Goal: Connect with others: Connect with others

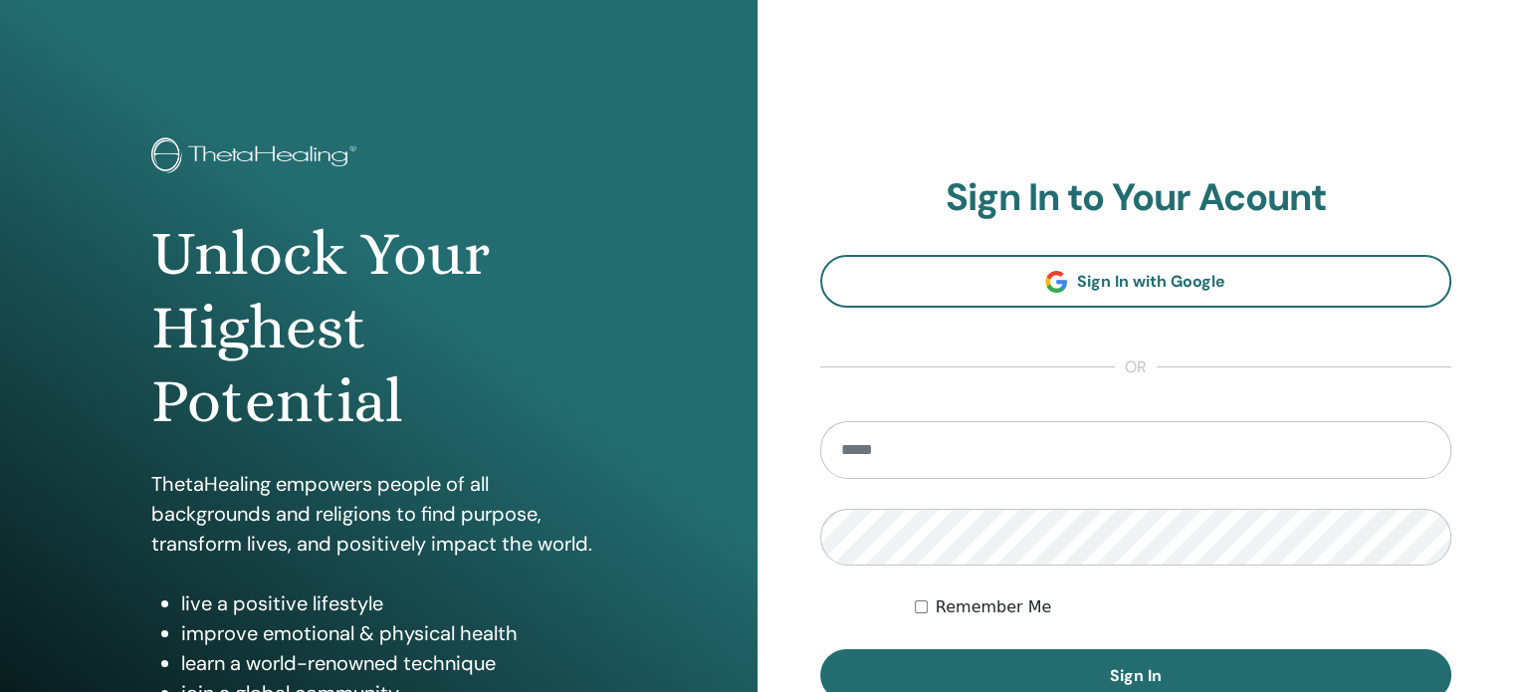
click at [1005, 449] on input "email" at bounding box center [1136, 450] width 632 height 58
type input "**********"
click at [820, 649] on button "Sign In" at bounding box center [1136, 675] width 632 height 52
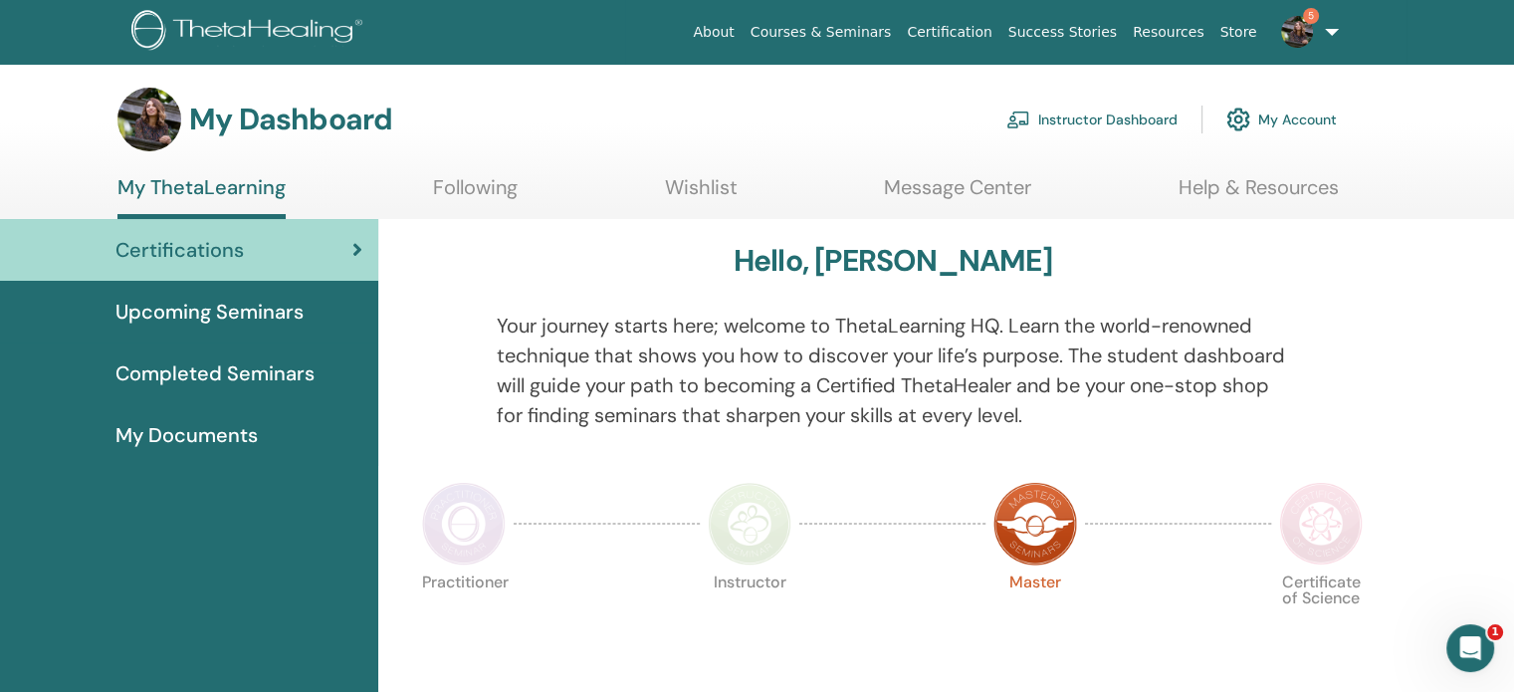
click at [261, 307] on span "Upcoming Seminars" at bounding box center [209, 312] width 188 height 30
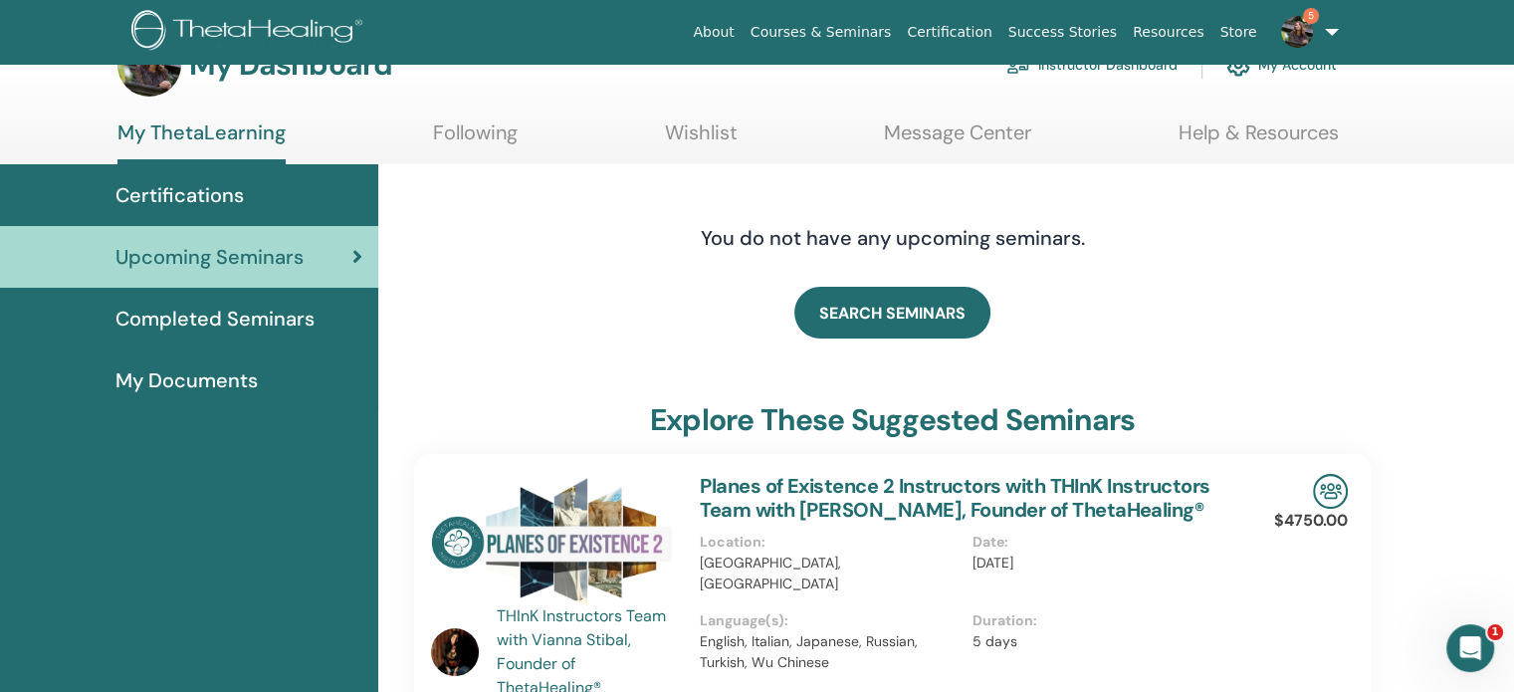
scroll to position [100, 0]
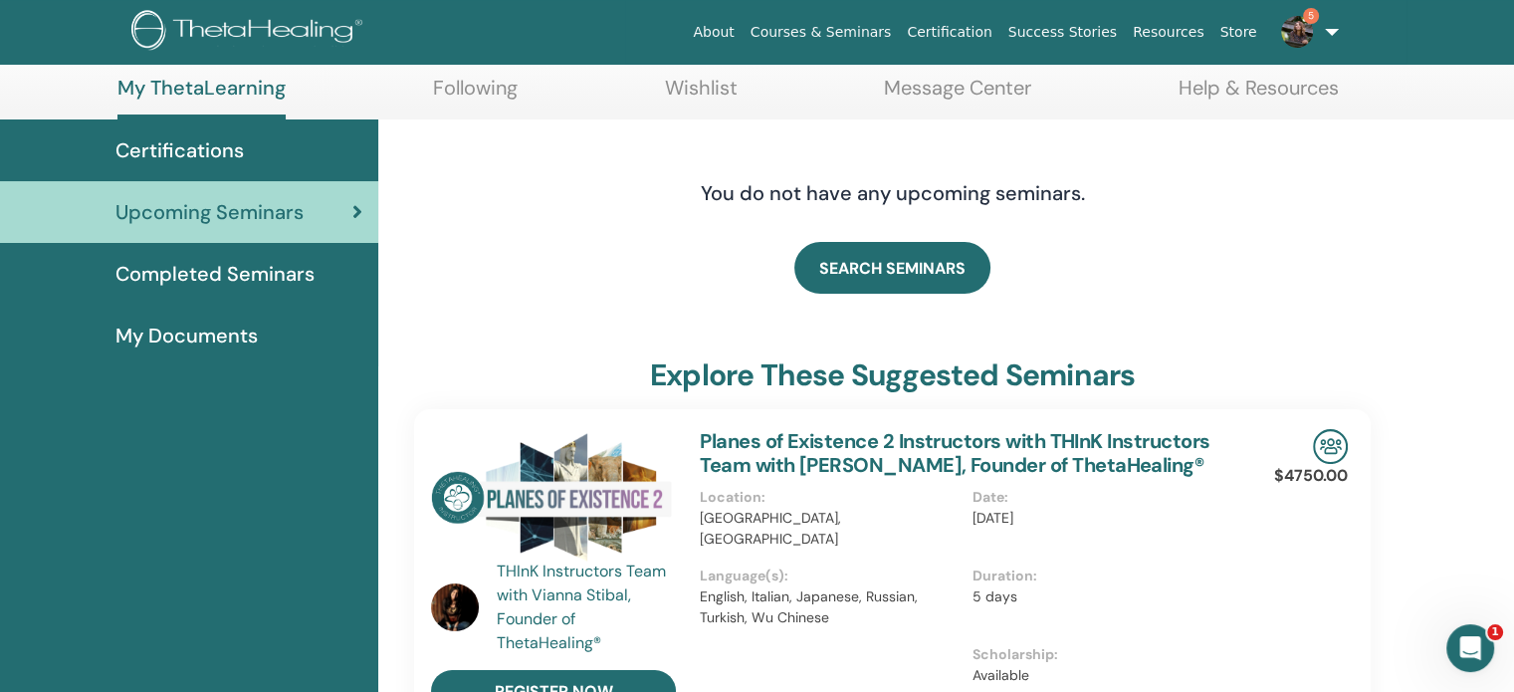
click at [300, 271] on span "Completed Seminars" at bounding box center [214, 274] width 199 height 30
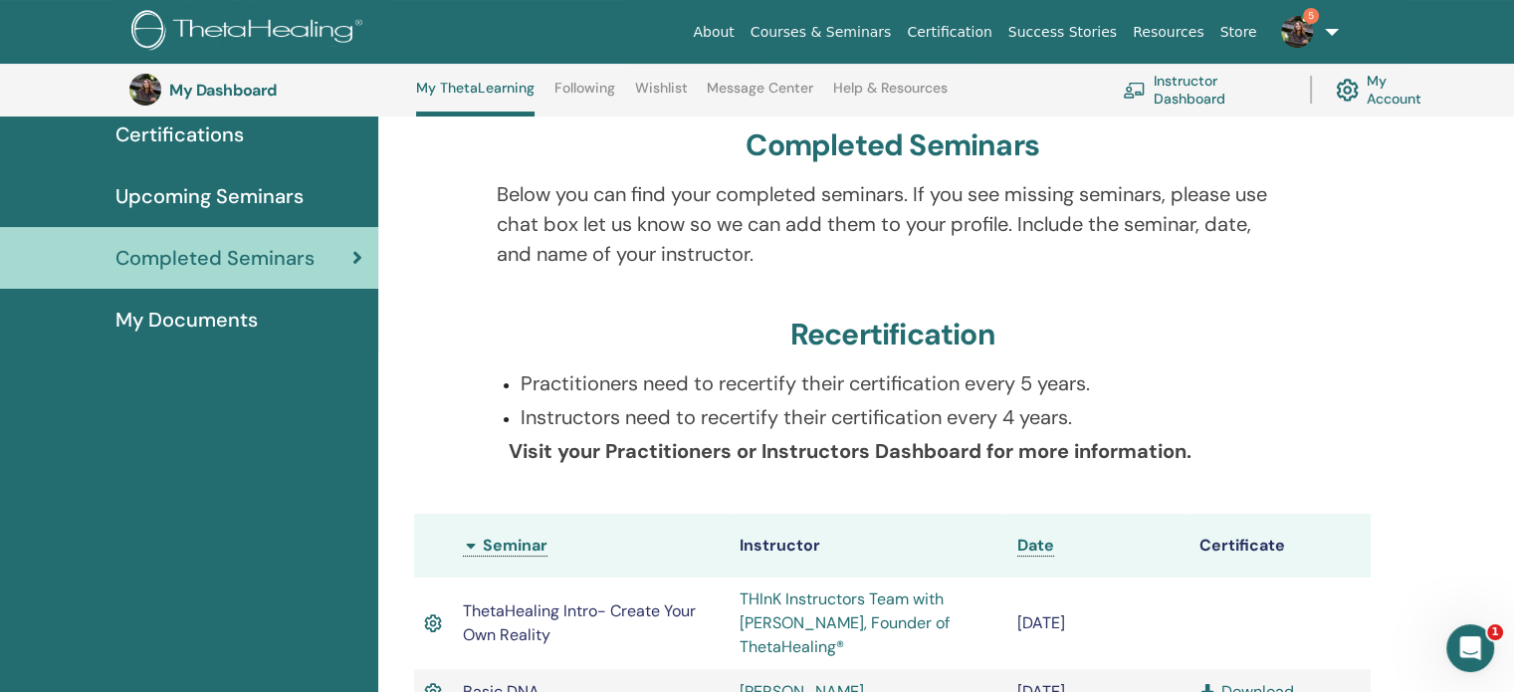
scroll to position [151, 0]
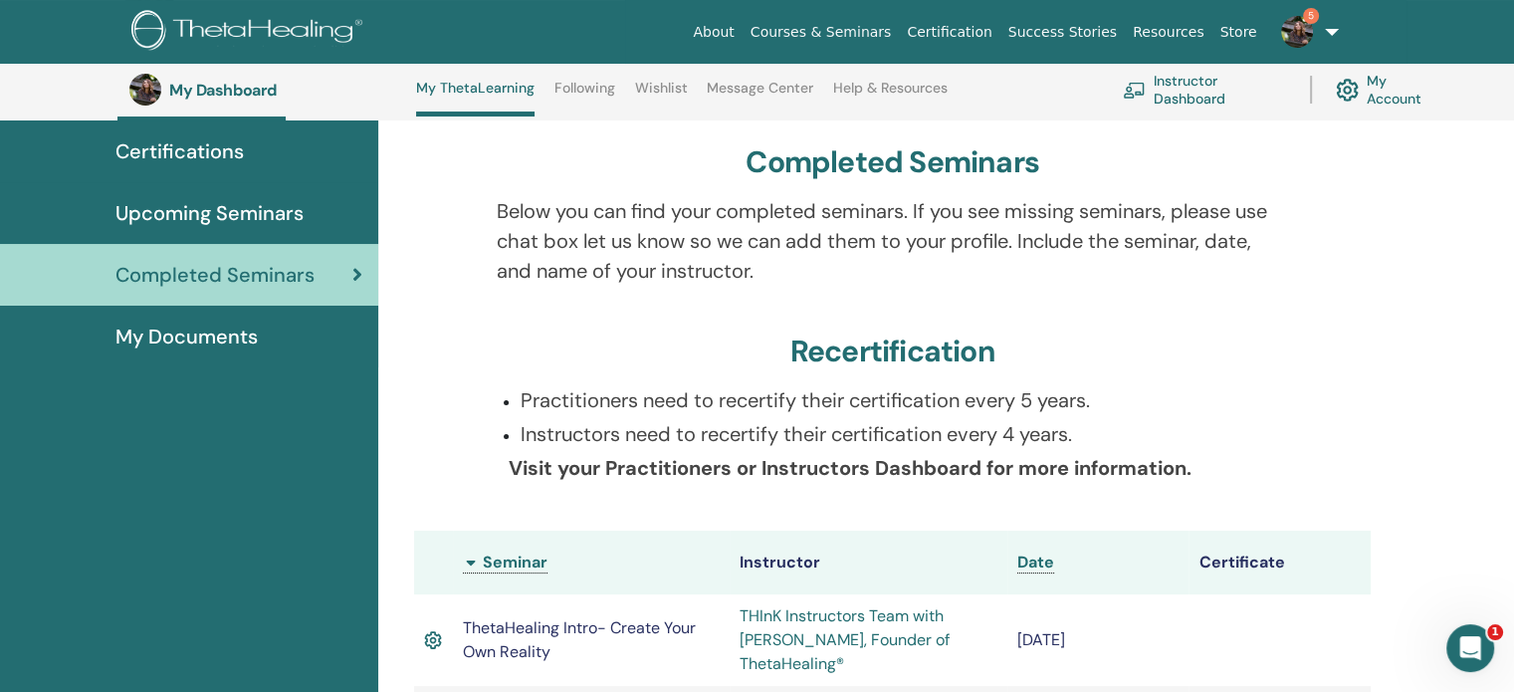
click at [168, 325] on span "My Documents" at bounding box center [186, 337] width 142 height 30
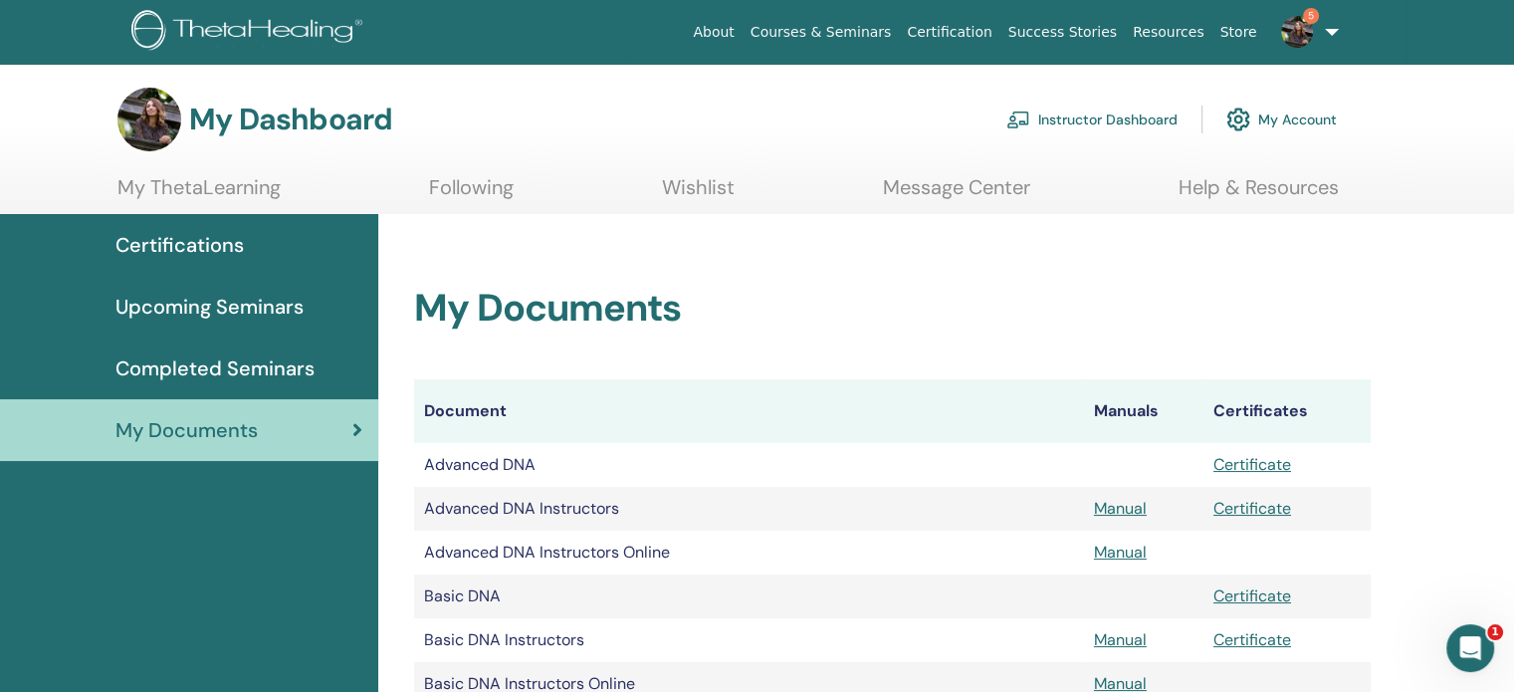
click at [456, 191] on link "Following" at bounding box center [471, 194] width 85 height 39
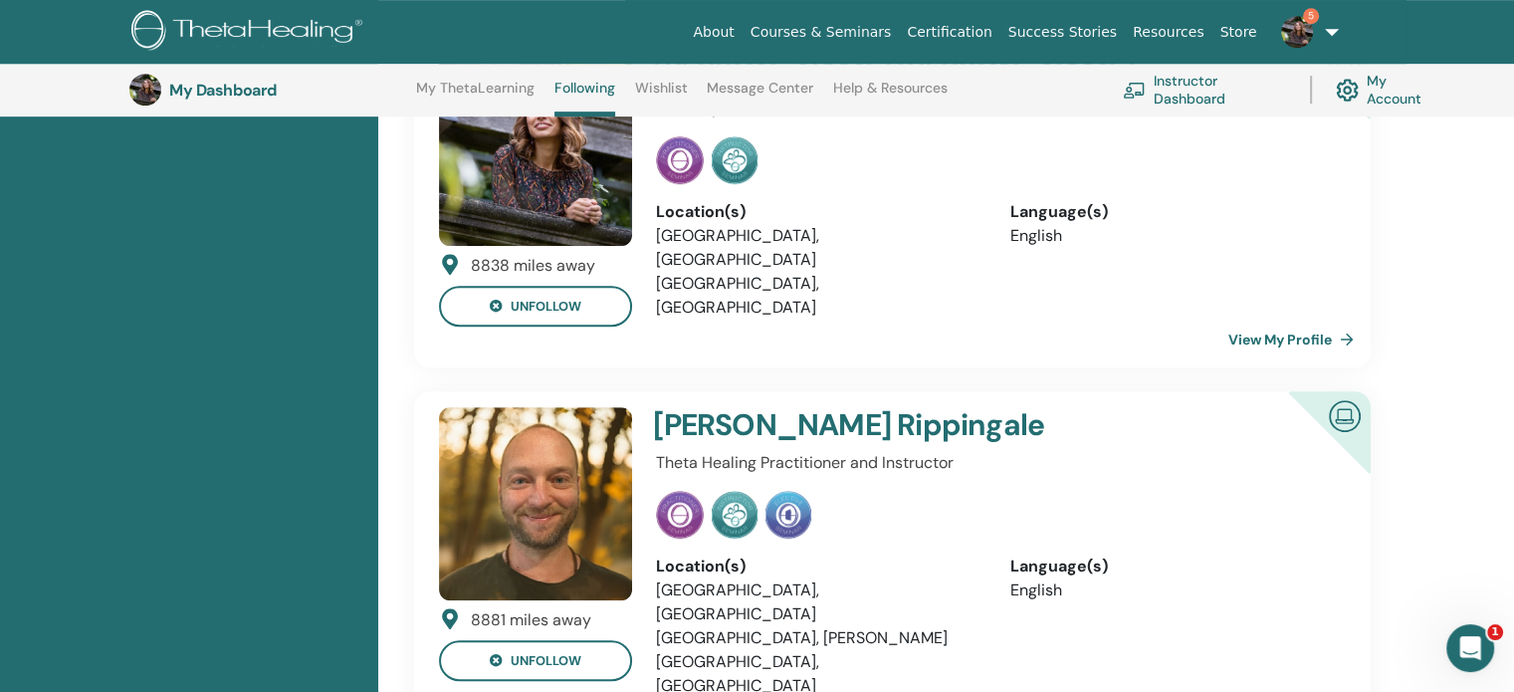
scroll to position [1047, 0]
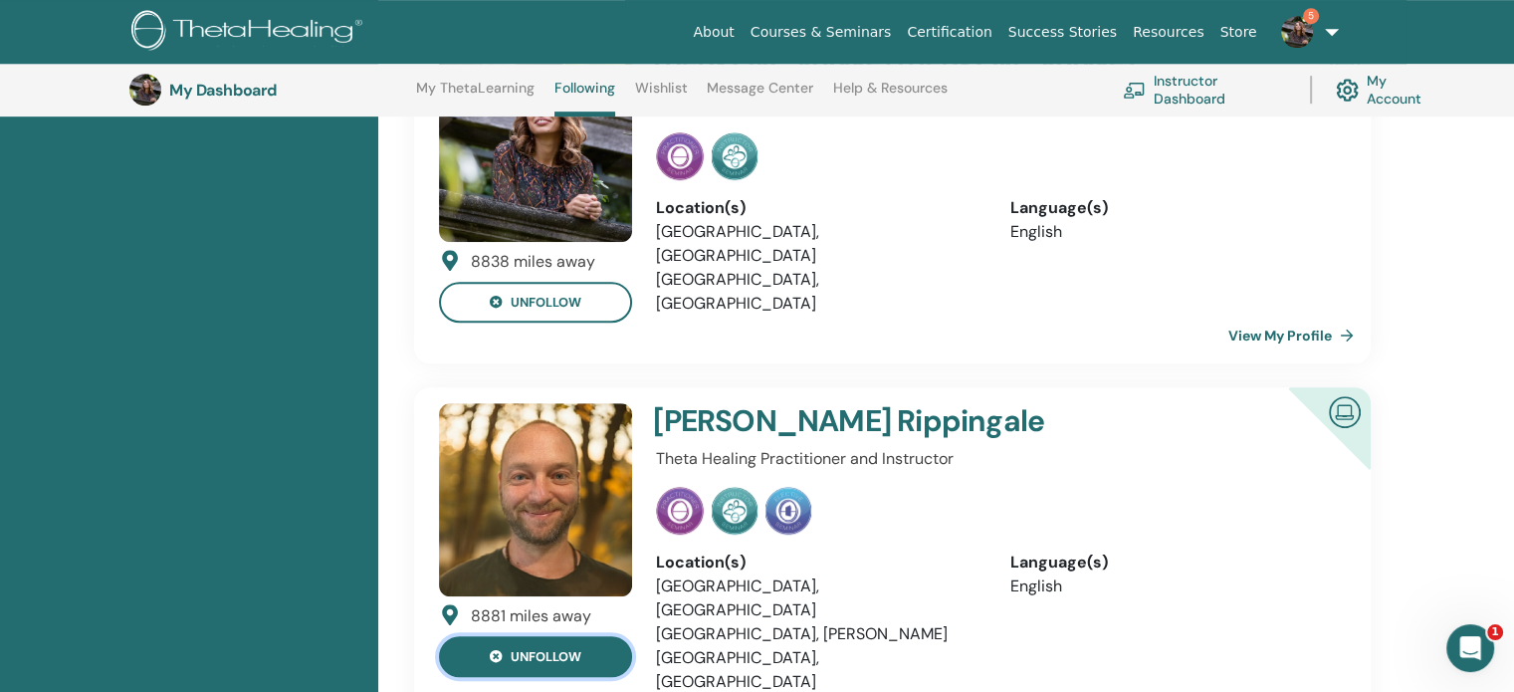
click at [558, 636] on button "unfollow" at bounding box center [535, 656] width 193 height 41
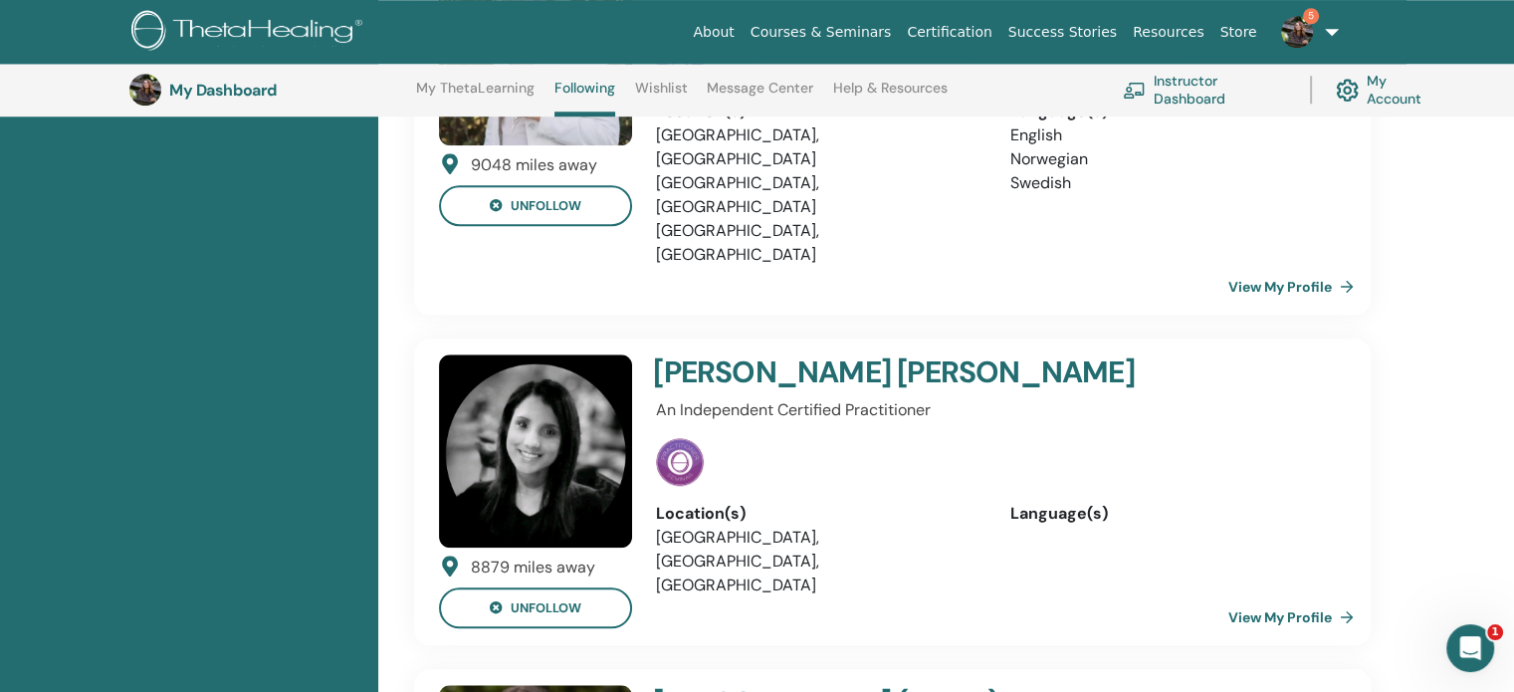
scroll to position [1844, 0]
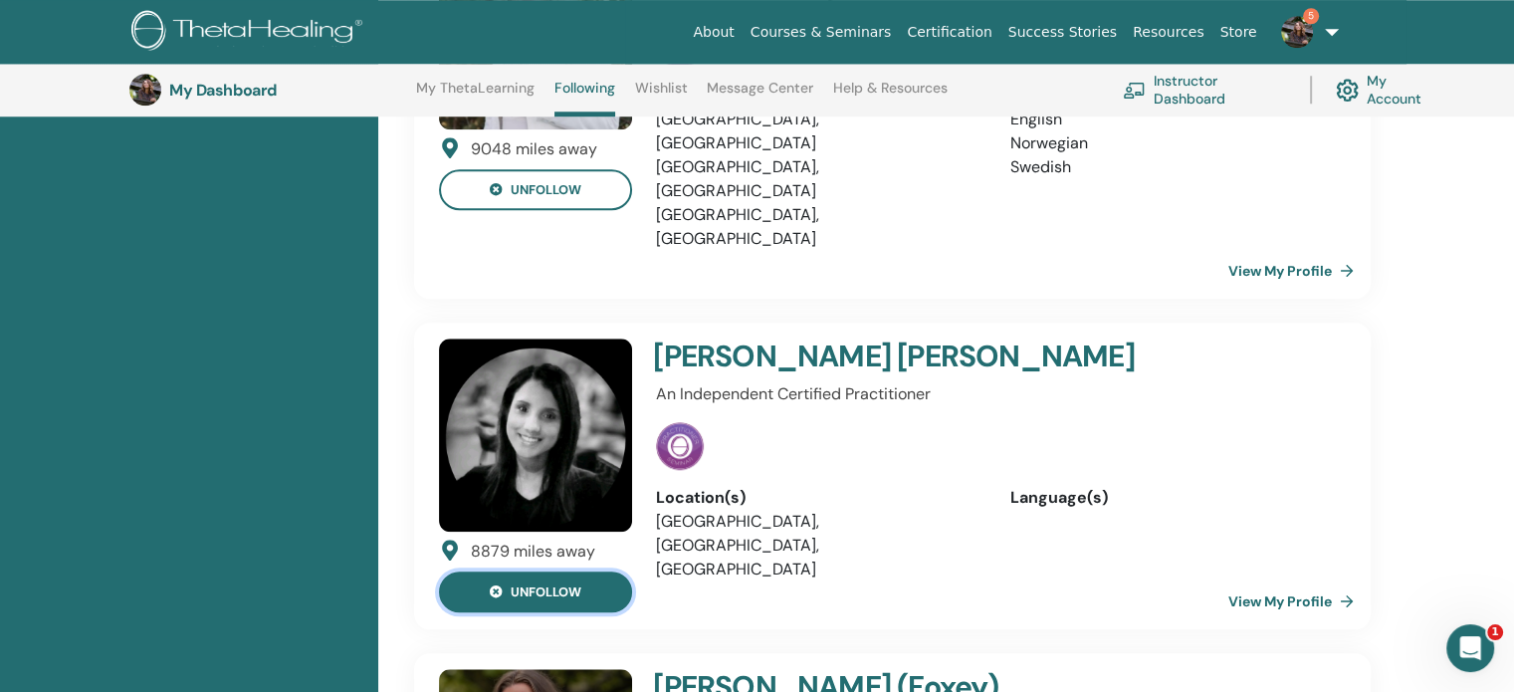
click at [587, 571] on button "unfollow" at bounding box center [535, 591] width 193 height 41
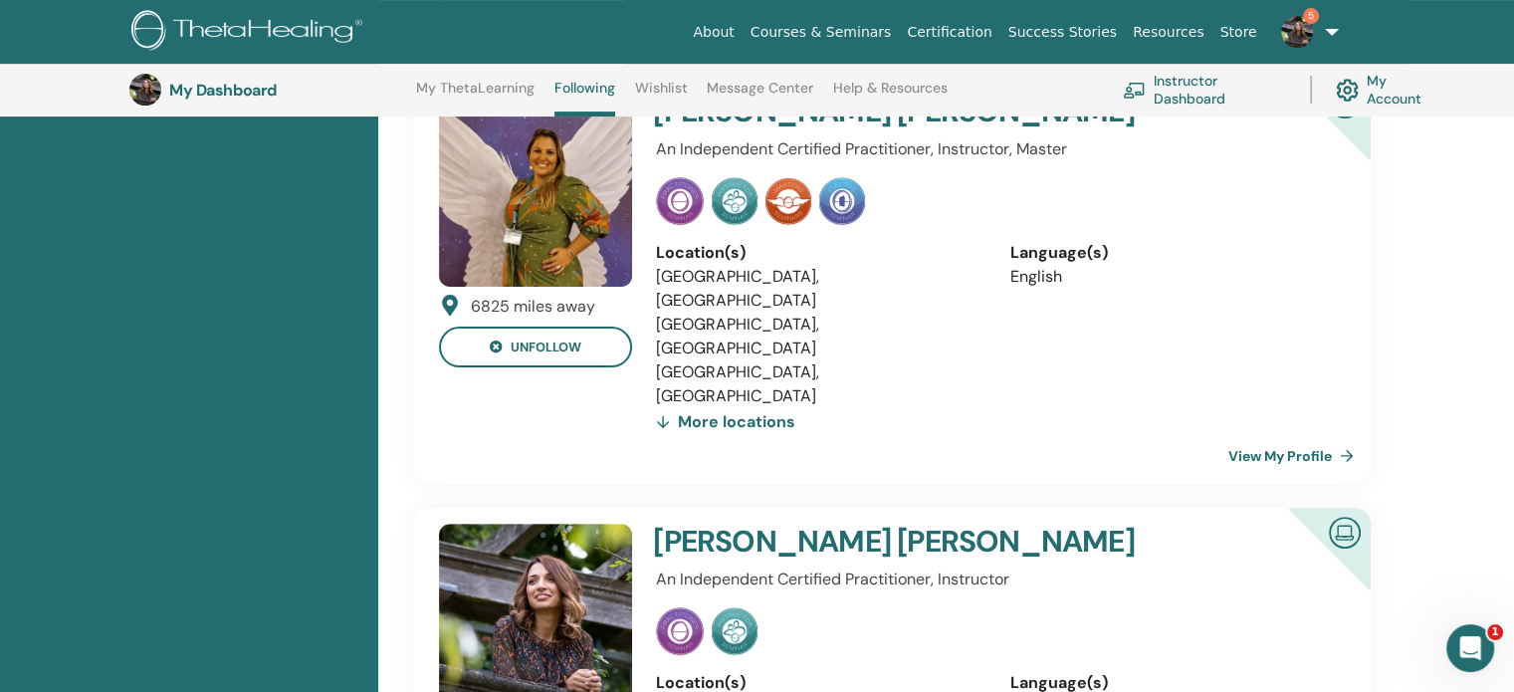
scroll to position [450, 0]
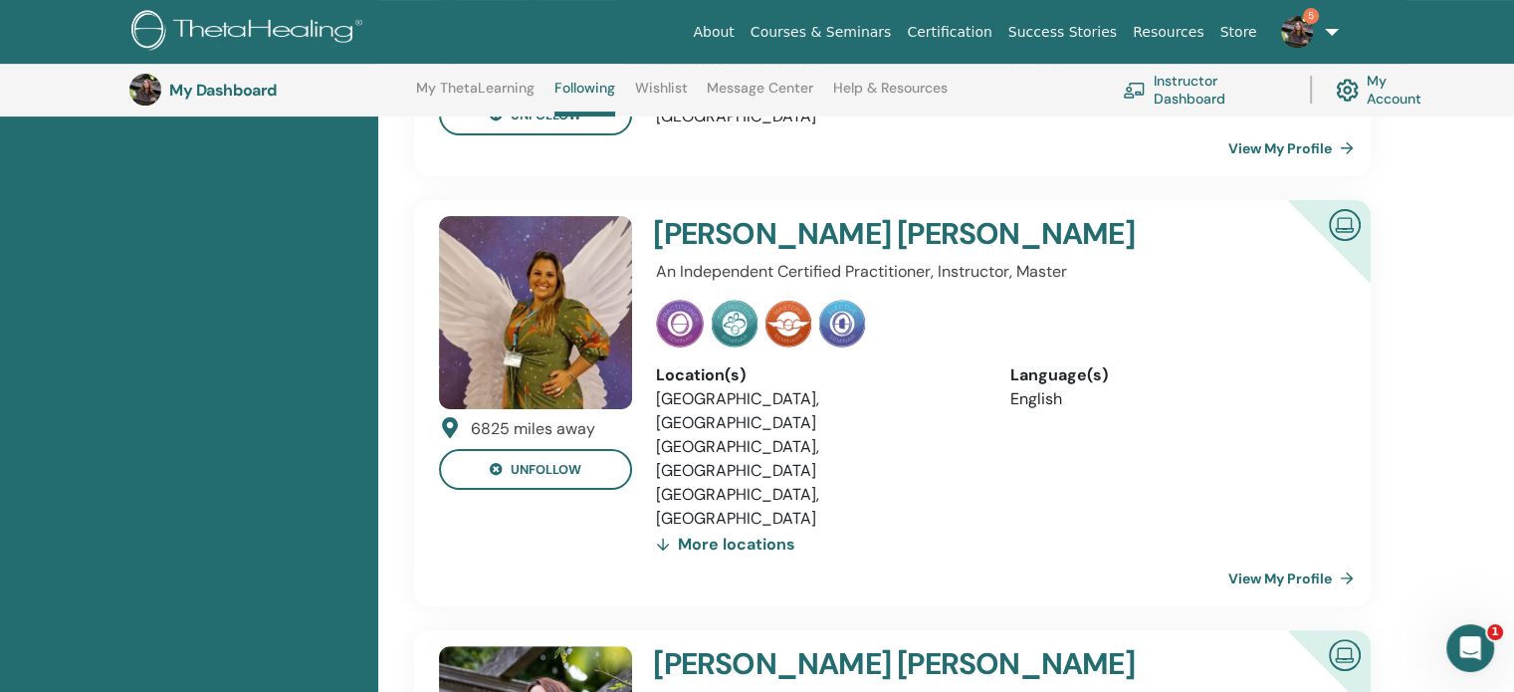
click at [827, 300] on img at bounding box center [842, 324] width 46 height 48
click at [763, 301] on div at bounding box center [995, 324] width 678 height 48
click at [690, 303] on img at bounding box center [680, 324] width 48 height 48
click at [662, 303] on img at bounding box center [680, 324] width 48 height 48
click at [1275, 558] on link "View My Profile" at bounding box center [1294, 578] width 133 height 40
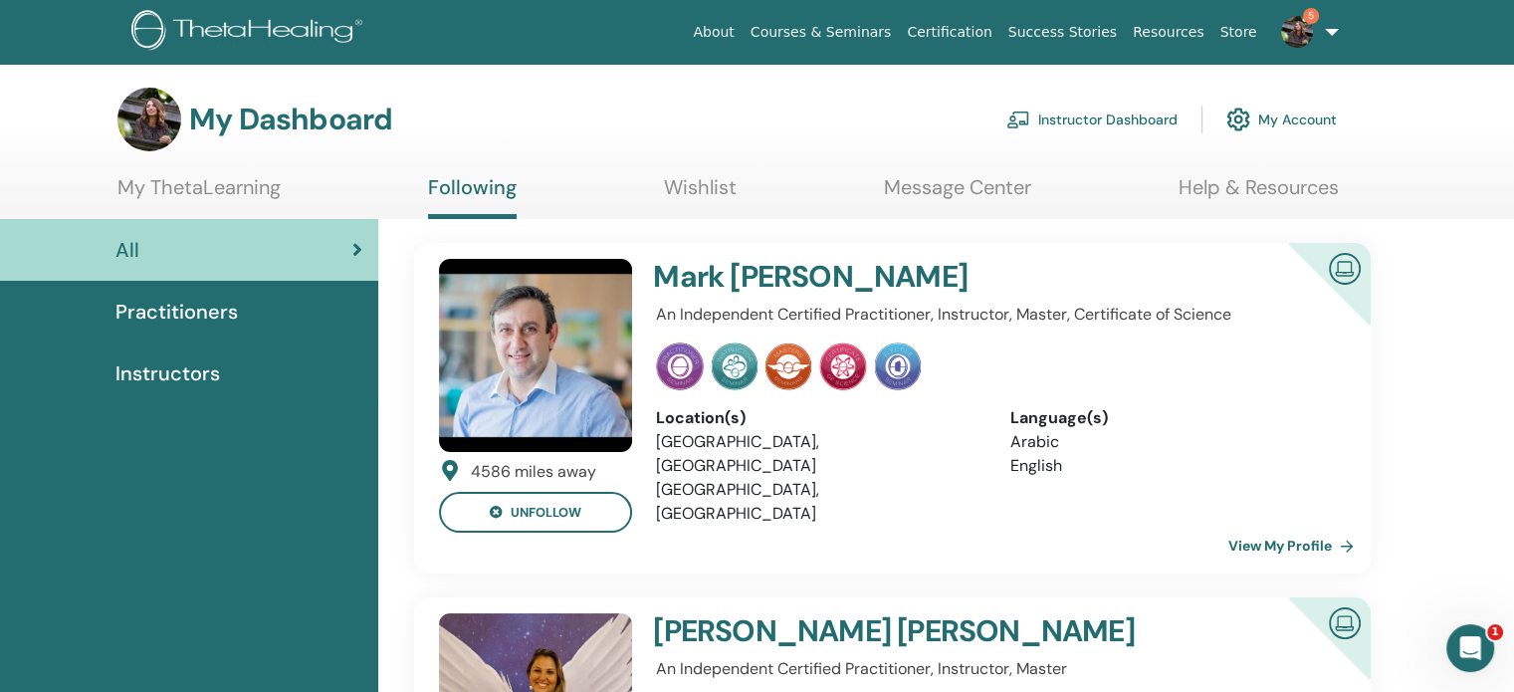
click at [244, 311] on div "Practitioners" at bounding box center [189, 312] width 346 height 30
